Goal: Task Accomplishment & Management: Use online tool/utility

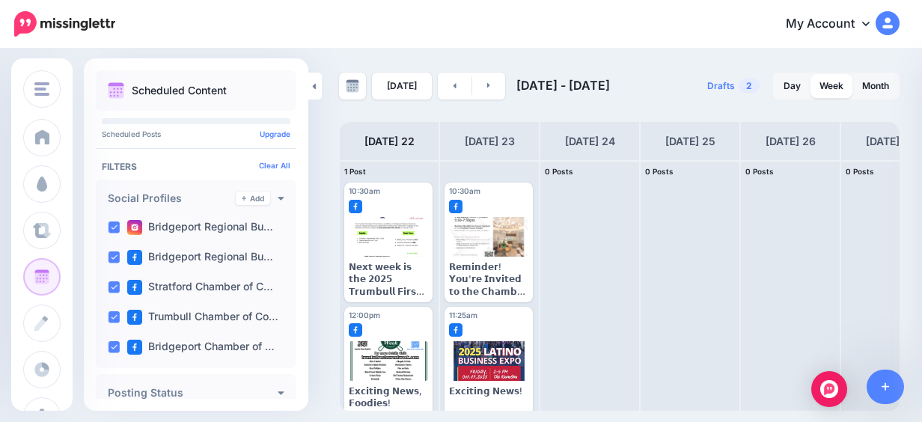
scroll to position [24, 0]
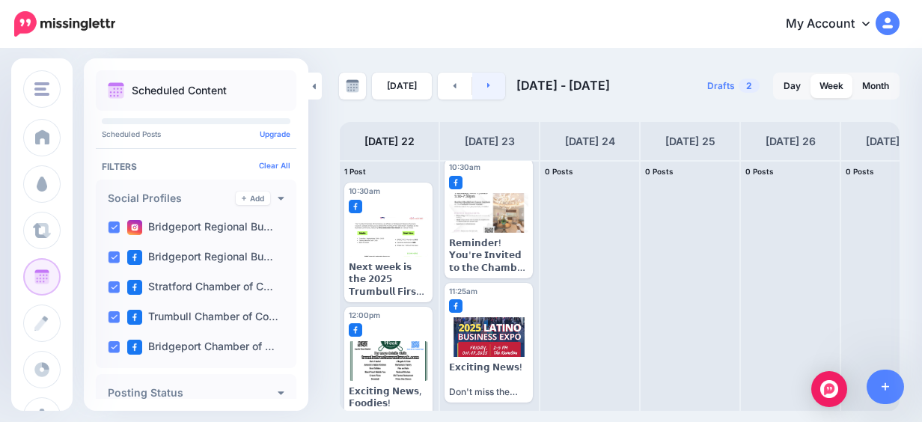
click at [488, 83] on link at bounding box center [489, 86] width 34 height 27
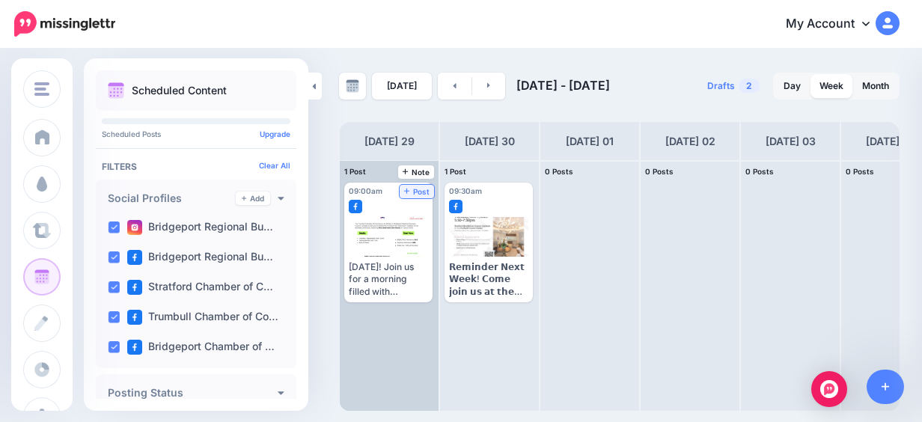
click at [413, 189] on span "Post" at bounding box center [417, 191] width 26 height 7
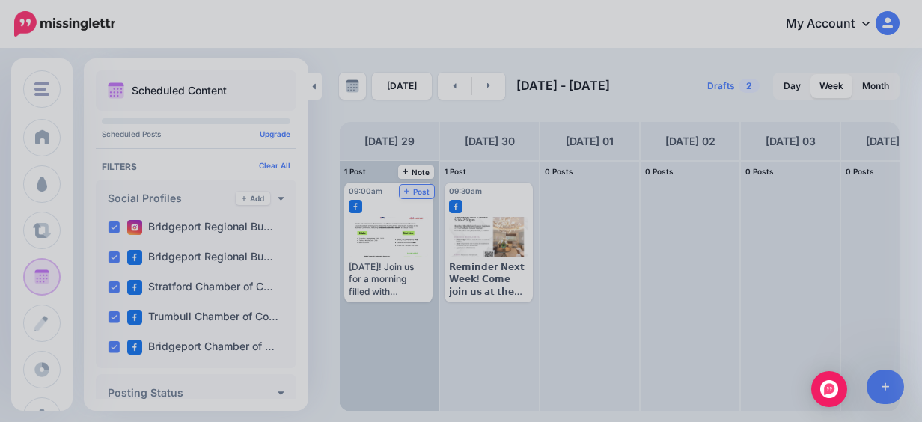
scroll to position [0, 0]
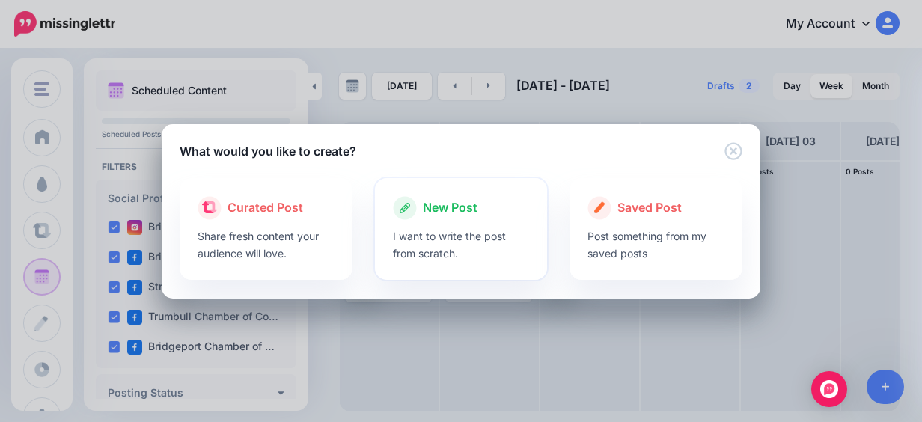
click at [454, 201] on span "New Post" at bounding box center [450, 207] width 55 height 19
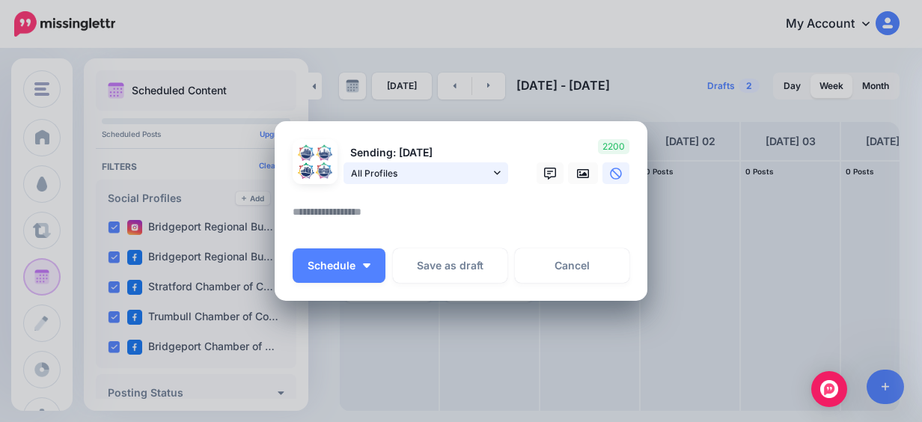
click at [497, 174] on link "All Profiles" at bounding box center [426, 173] width 165 height 22
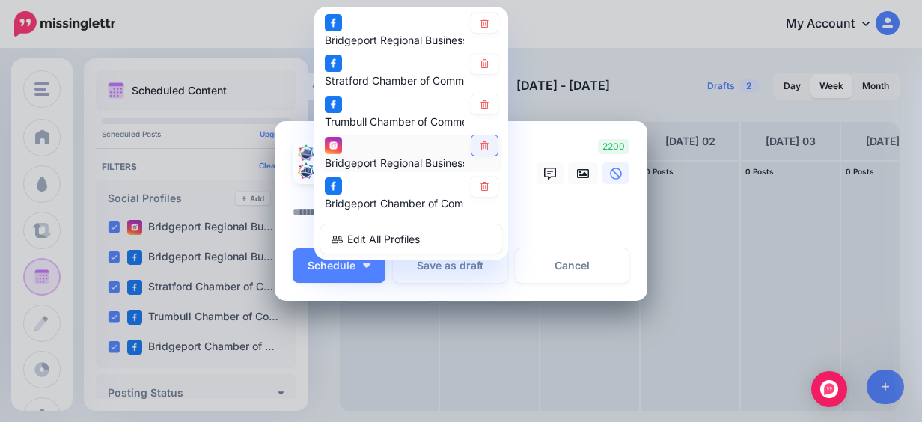
click at [481, 144] on icon at bounding box center [484, 146] width 11 height 9
click at [577, 176] on icon at bounding box center [583, 174] width 12 height 12
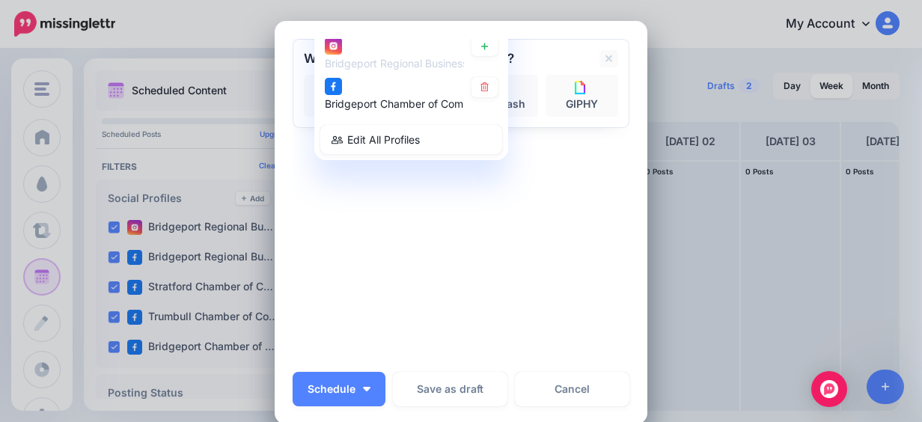
click at [454, 217] on div "Sending: [DATE] All Profiles" at bounding box center [461, 200] width 337 height 323
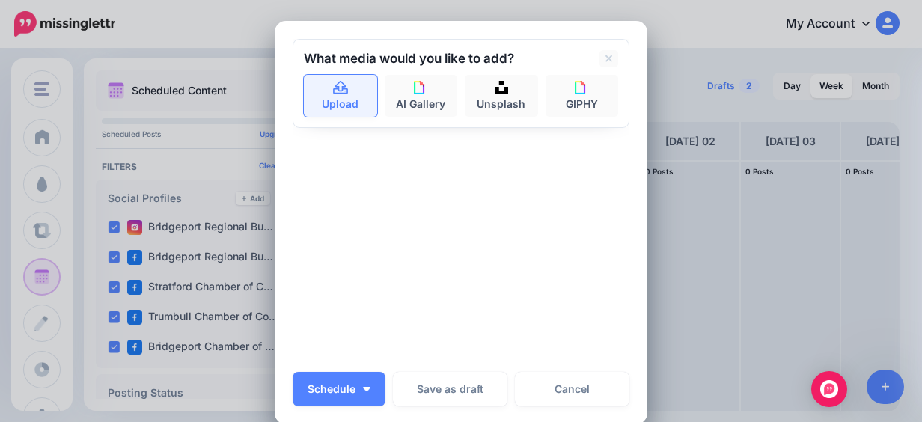
click at [336, 103] on link "Upload" at bounding box center [340, 96] width 73 height 42
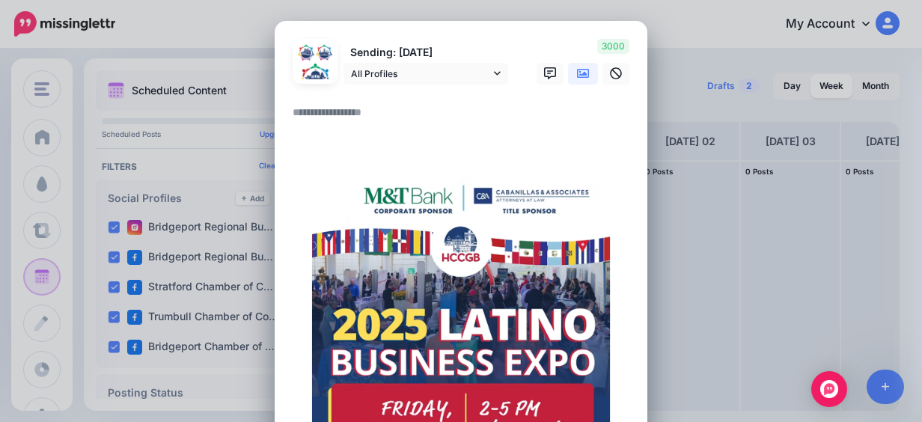
click at [335, 125] on textarea at bounding box center [465, 117] width 344 height 29
paste textarea "**********"
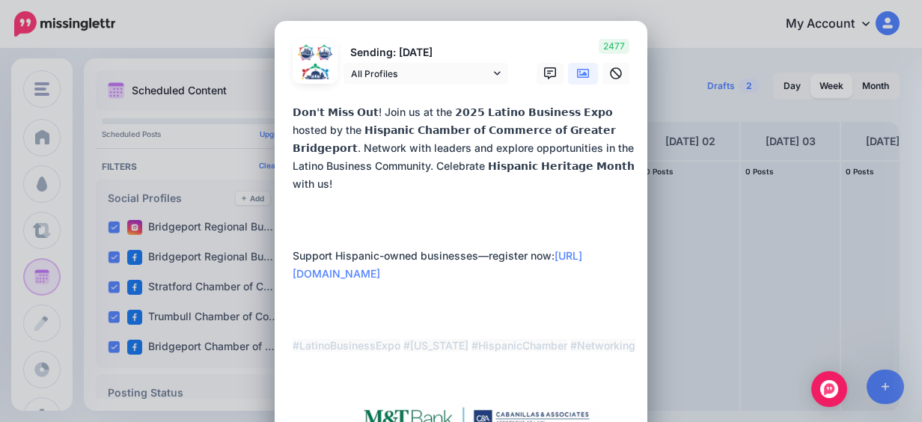
click at [293, 323] on textarea "**********" at bounding box center [465, 229] width 344 height 252
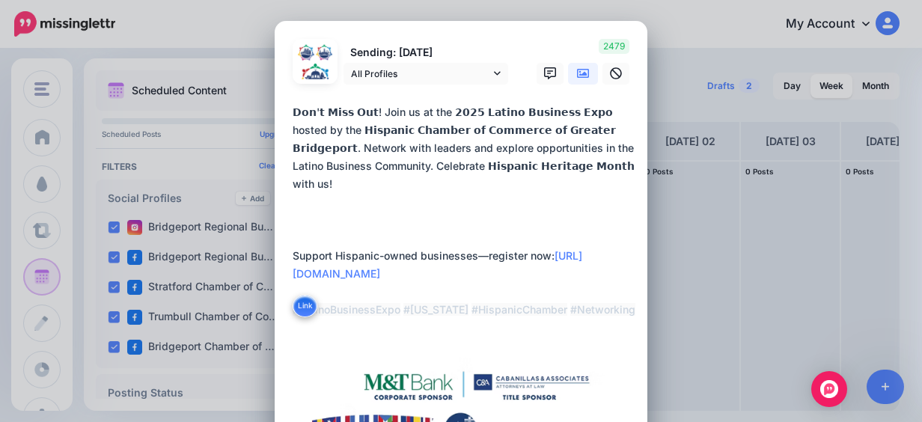
click at [293, 236] on textarea "**********" at bounding box center [465, 211] width 344 height 216
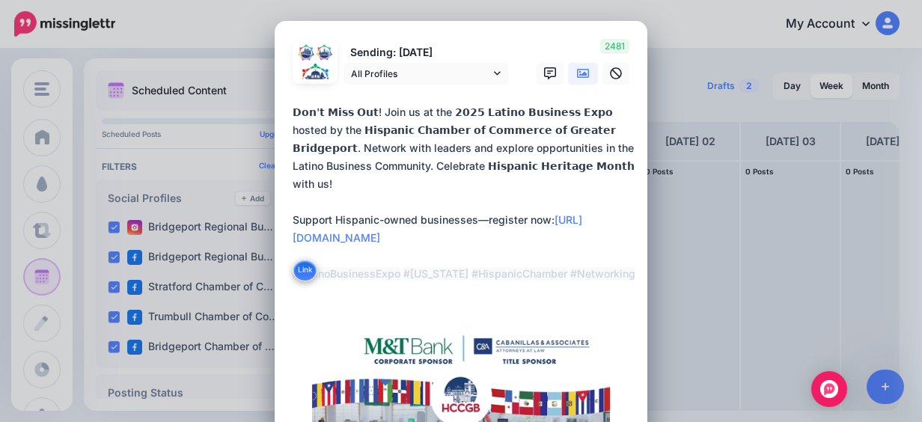
type textarea "**********"
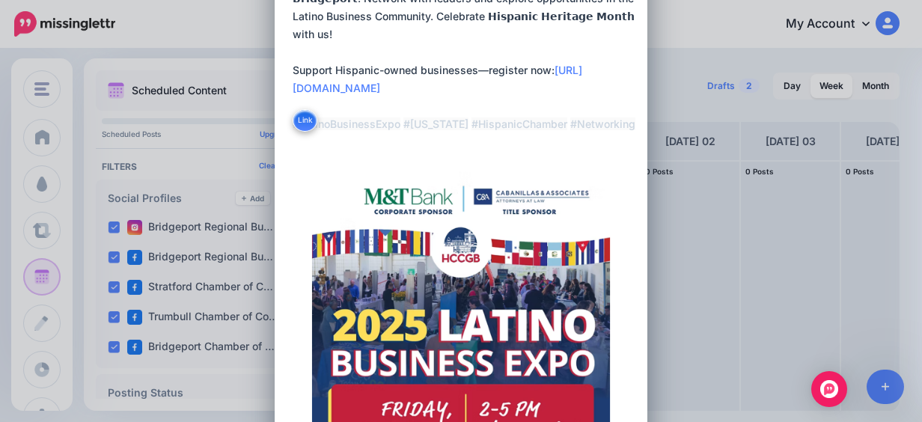
scroll to position [374, 0]
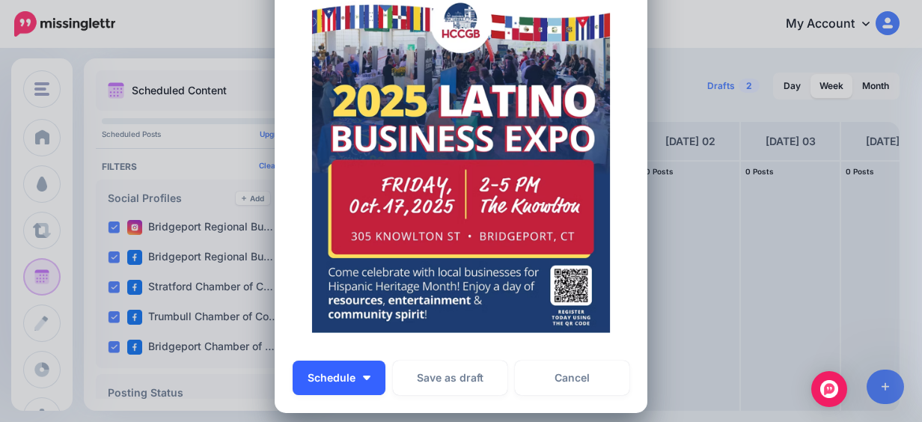
click at [347, 388] on button "Schedule" at bounding box center [339, 378] width 93 height 34
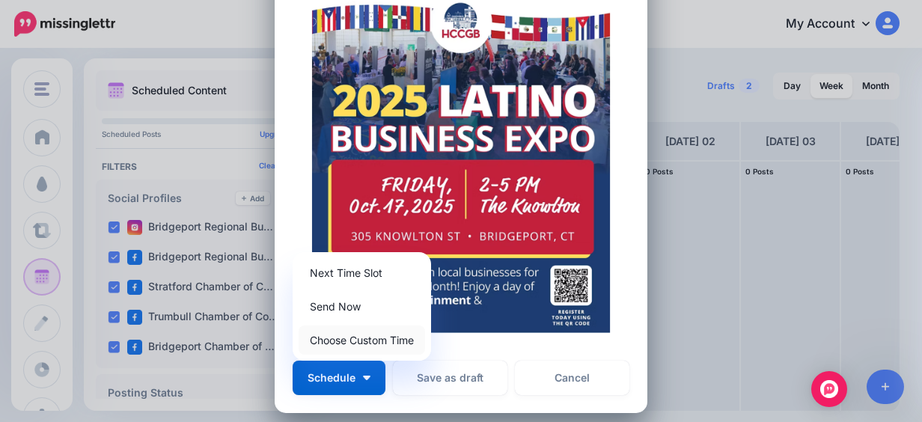
click at [404, 347] on link "Choose Custom Time" at bounding box center [362, 340] width 127 height 29
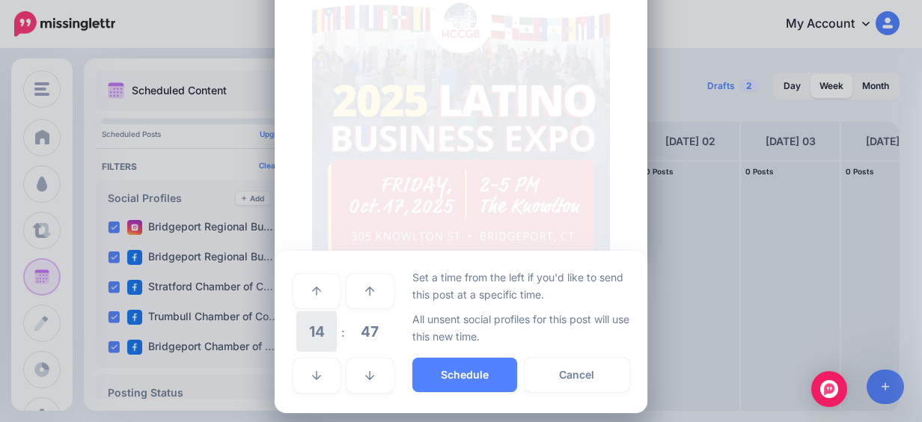
click at [296, 336] on span "14" at bounding box center [316, 331] width 40 height 40
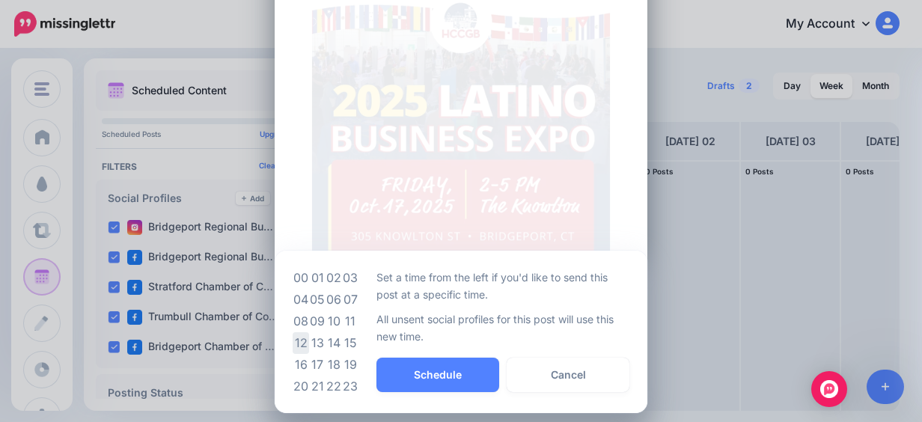
click at [293, 343] on td "12" at bounding box center [301, 343] width 16 height 22
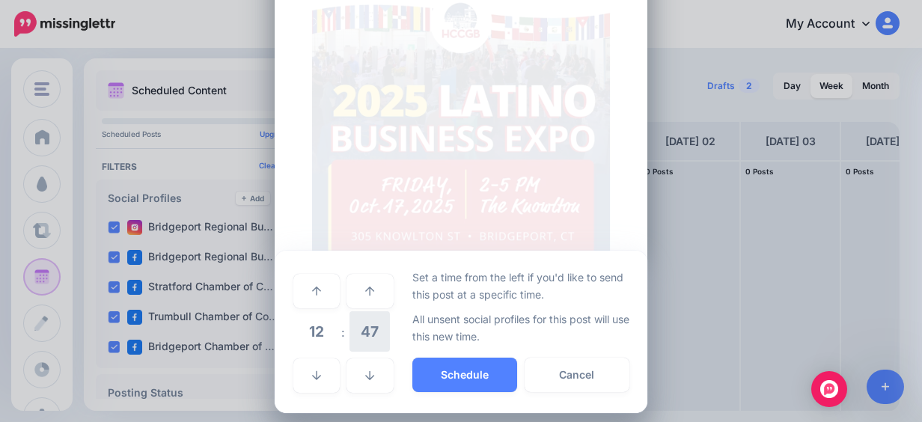
click at [365, 332] on span "47" at bounding box center [370, 331] width 40 height 40
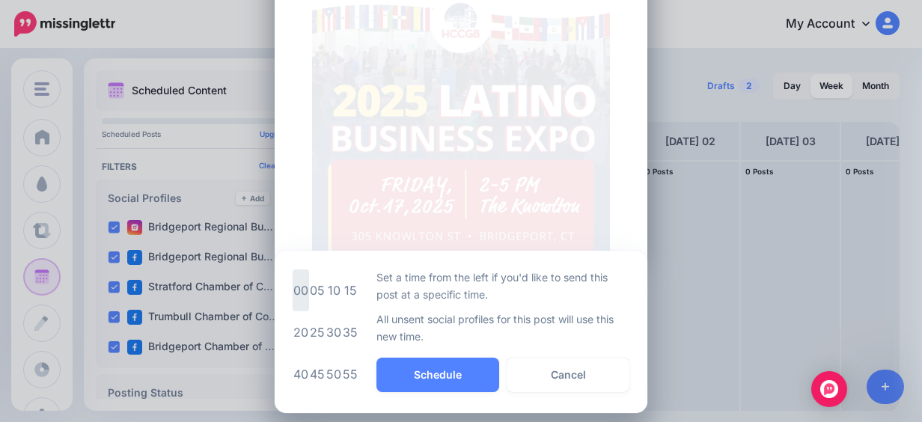
click at [295, 294] on td "00" at bounding box center [301, 291] width 16 height 42
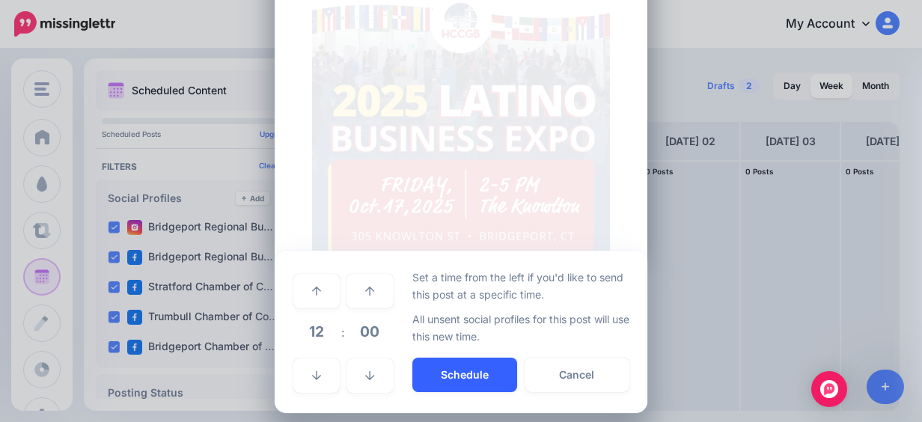
click at [446, 365] on button "Schedule" at bounding box center [465, 375] width 105 height 34
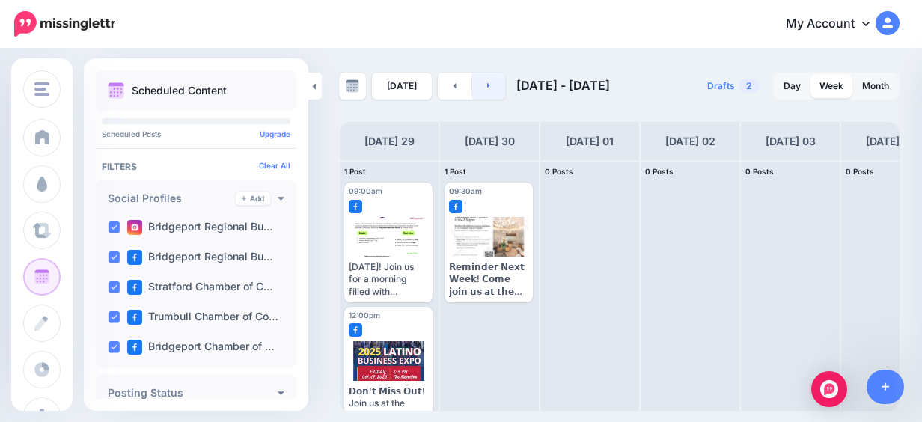
click at [475, 79] on link at bounding box center [489, 86] width 34 height 27
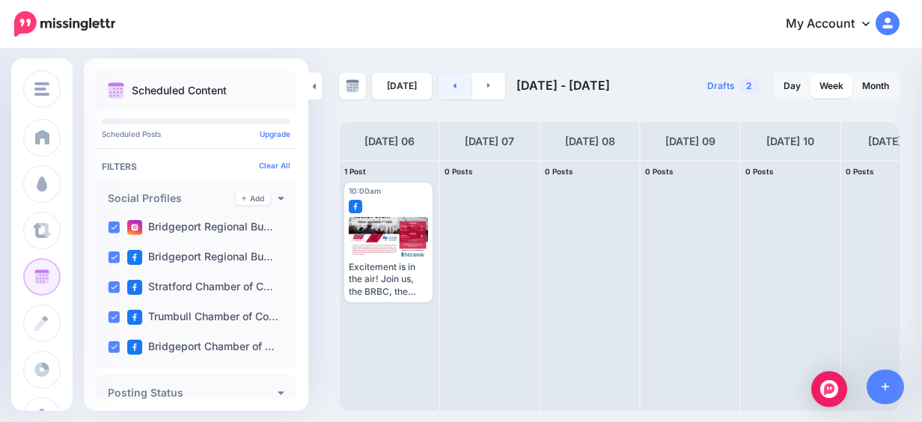
click at [441, 85] on link at bounding box center [455, 86] width 34 height 27
